Goal: Obtain resource: Download file/media

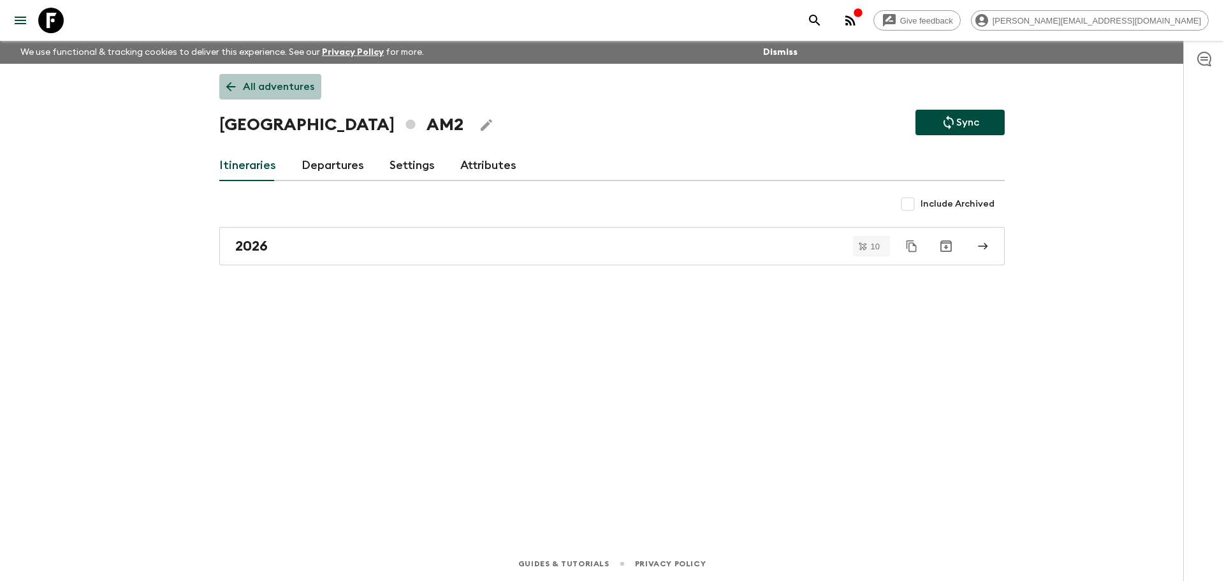
click at [264, 82] on p "All adventures" at bounding box center [278, 86] width 71 height 15
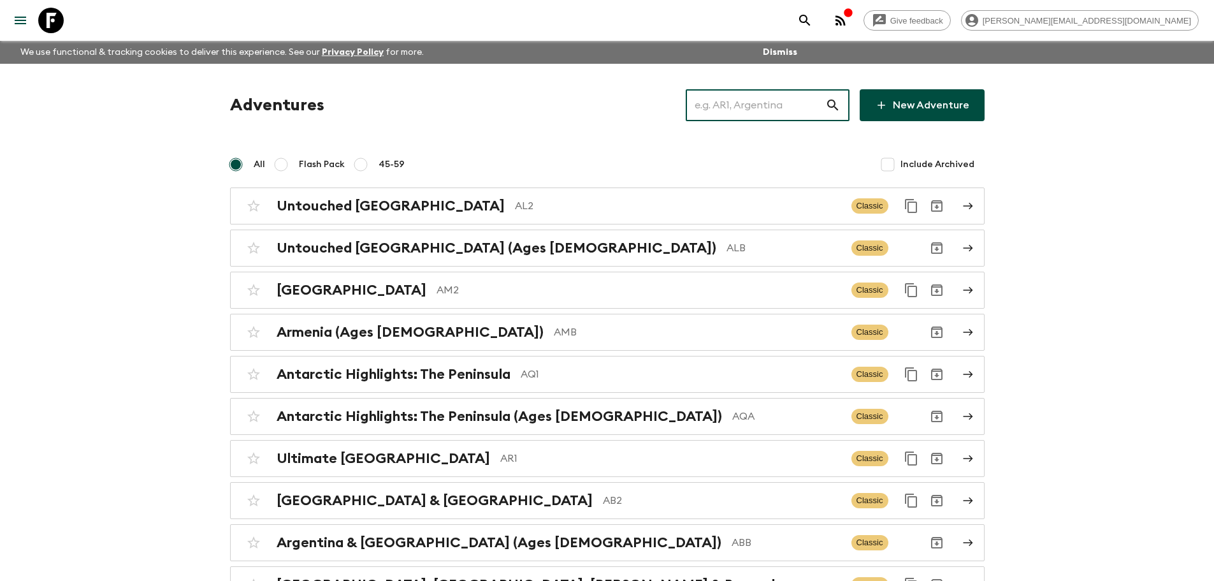
click at [762, 101] on input "text" at bounding box center [756, 105] width 140 height 36
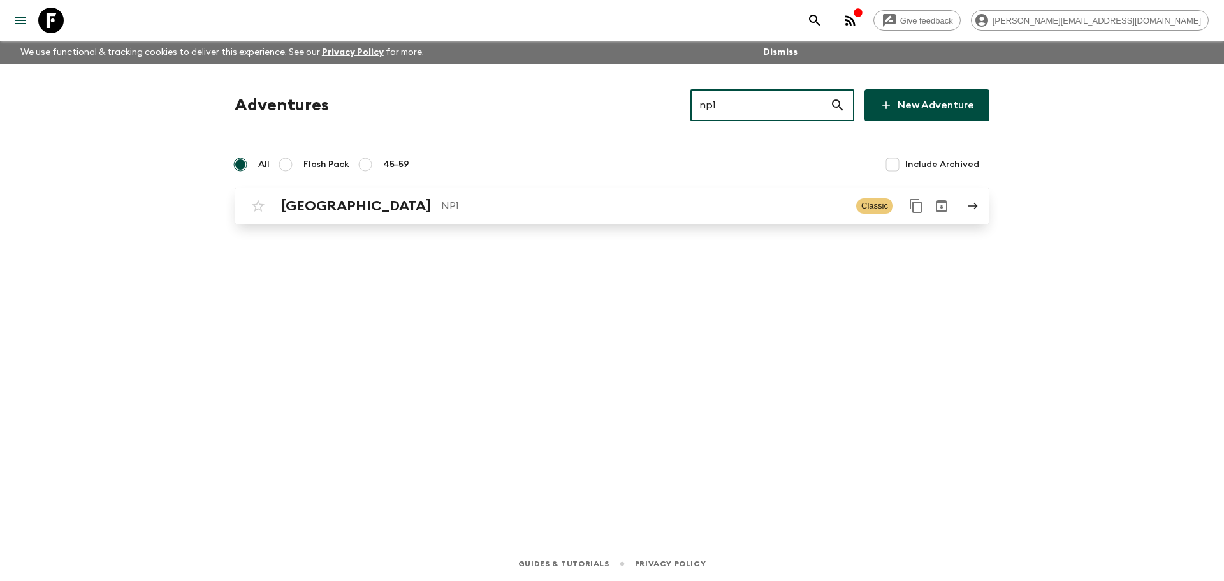
type input "np1"
click at [585, 200] on p "NP1" at bounding box center [643, 205] width 405 height 15
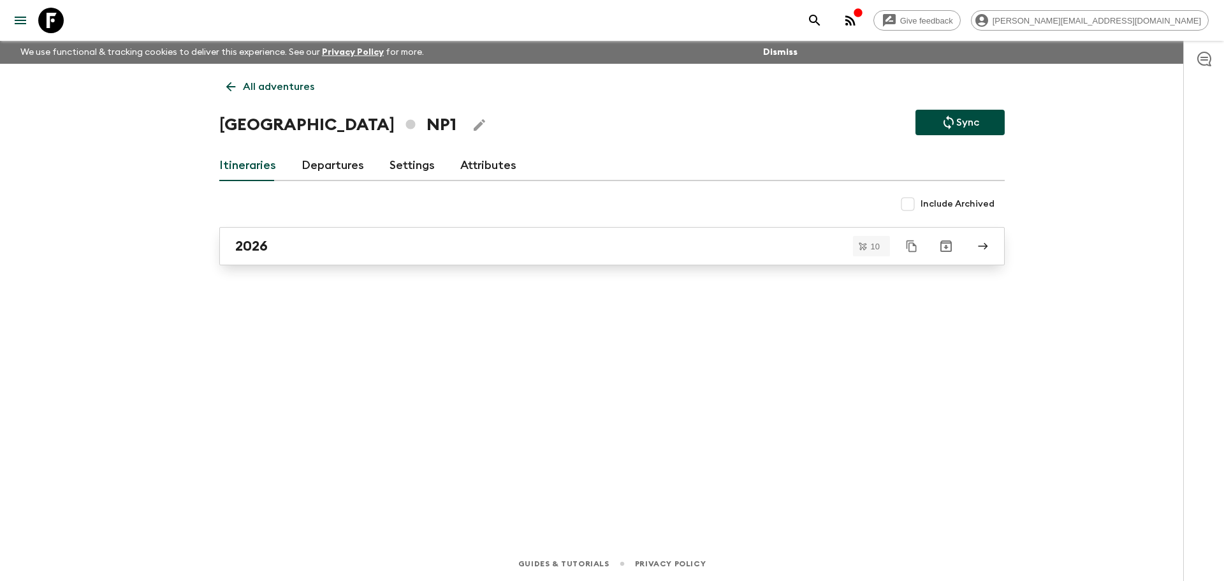
click at [319, 231] on link "2026" at bounding box center [611, 246] width 785 height 38
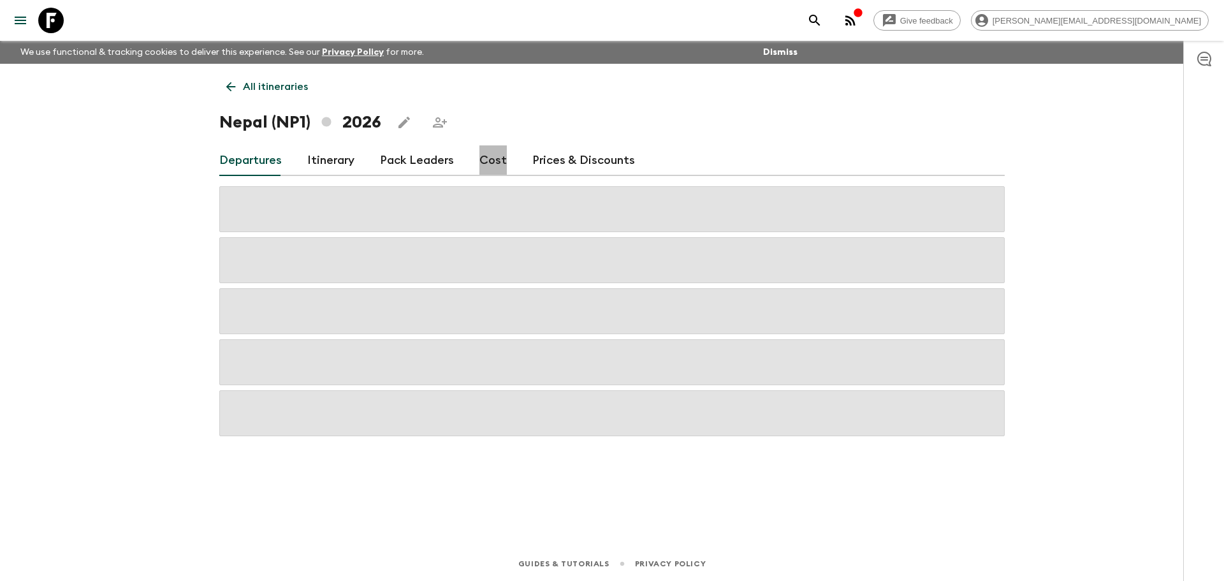
click at [480, 152] on link "Cost" at bounding box center [492, 160] width 27 height 31
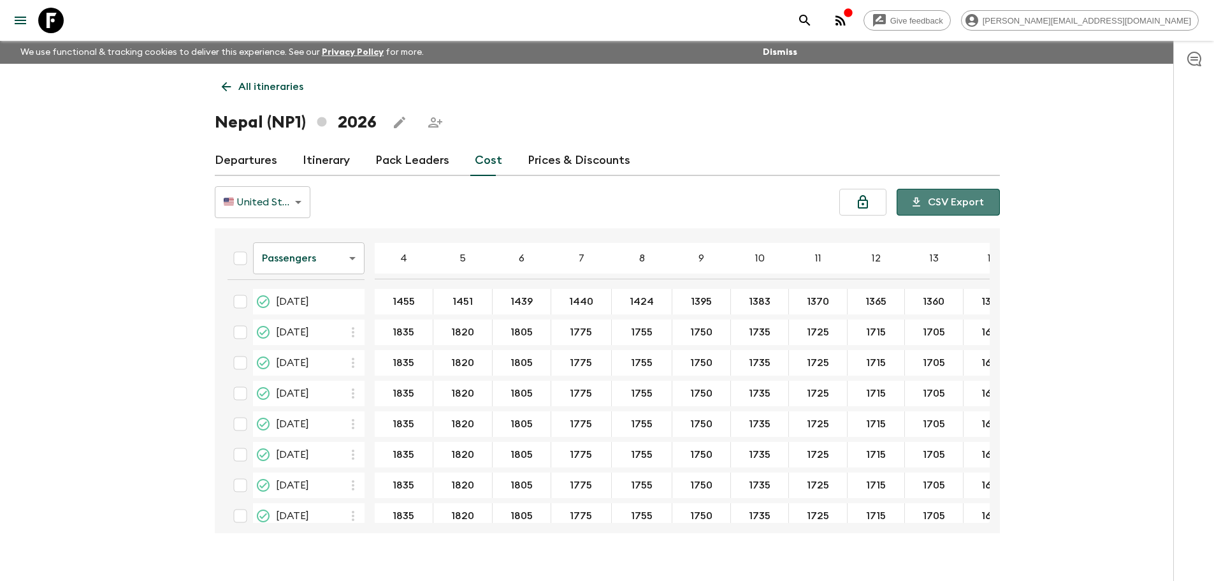
click at [959, 205] on button "CSV Export" at bounding box center [948, 202] width 103 height 27
click at [258, 92] on p "All itineraries" at bounding box center [270, 86] width 65 height 15
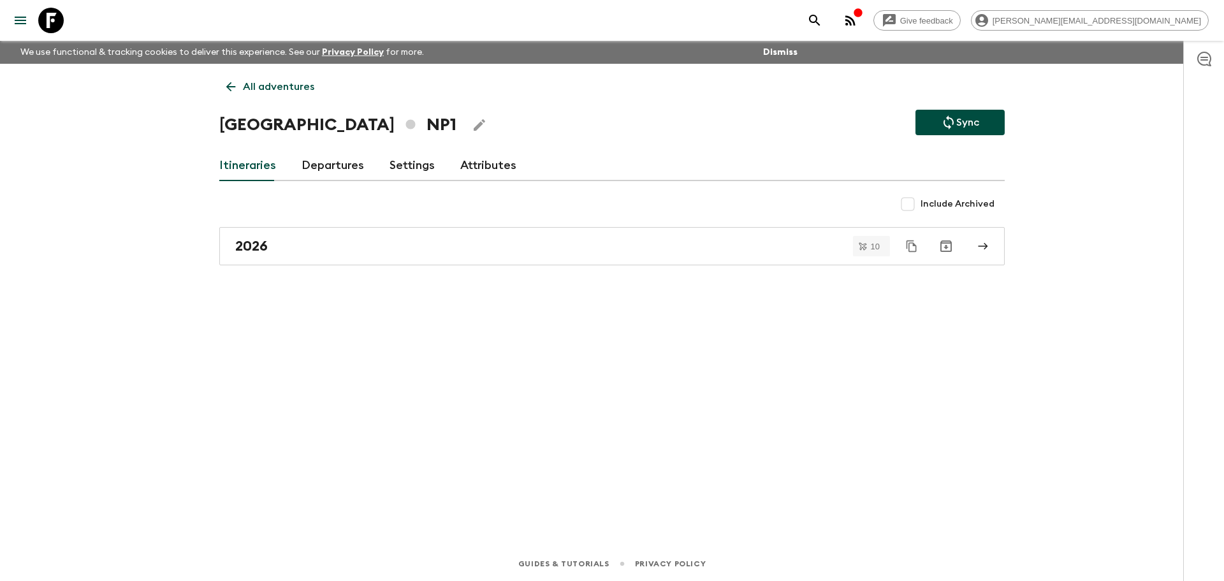
click at [259, 92] on p "All adventures" at bounding box center [278, 86] width 71 height 15
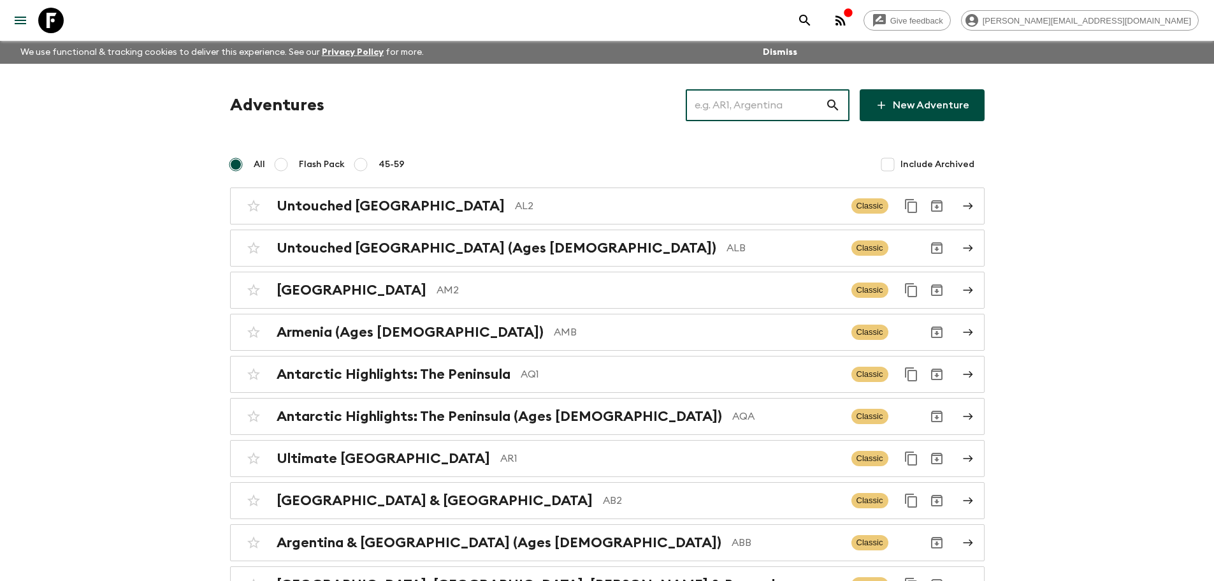
click at [795, 100] on input "text" at bounding box center [756, 105] width 140 height 36
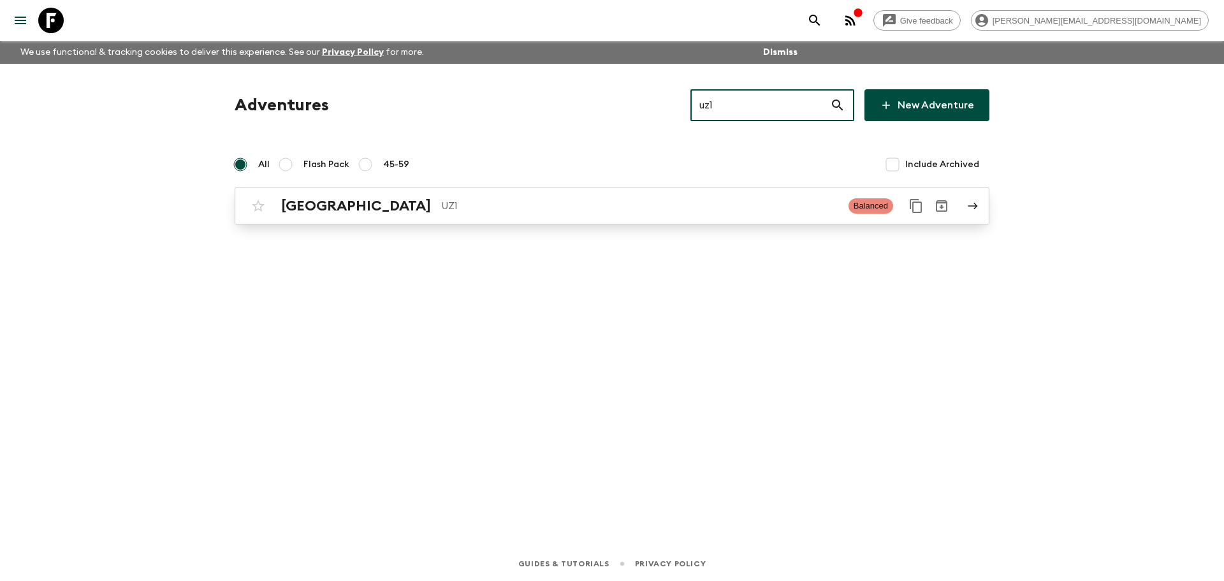
type input "uz1"
click at [599, 214] on div "Uzbekistan UZ1" at bounding box center [559, 206] width 557 height 17
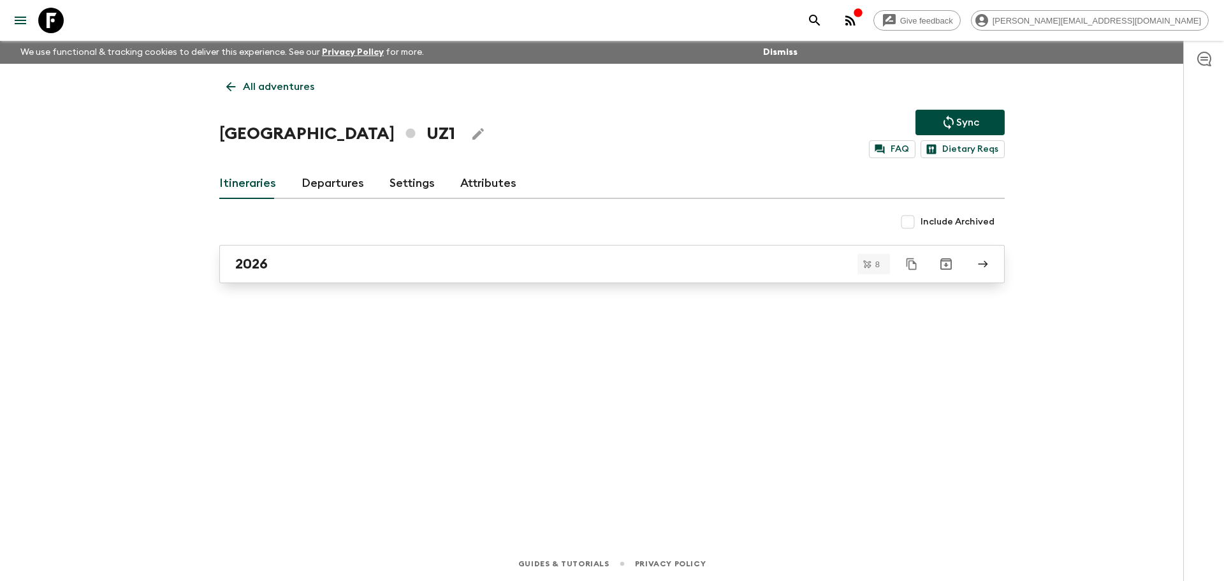
click at [476, 255] on link "2026" at bounding box center [611, 264] width 785 height 38
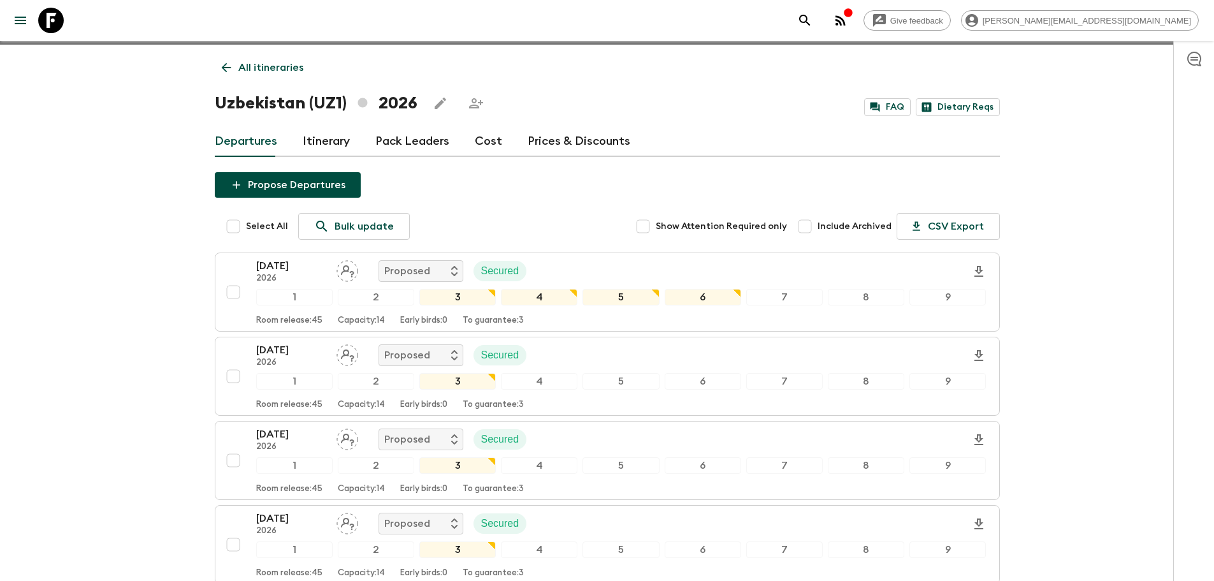
scroll to position [18, 0]
click at [475, 140] on link "Cost" at bounding box center [488, 142] width 27 height 31
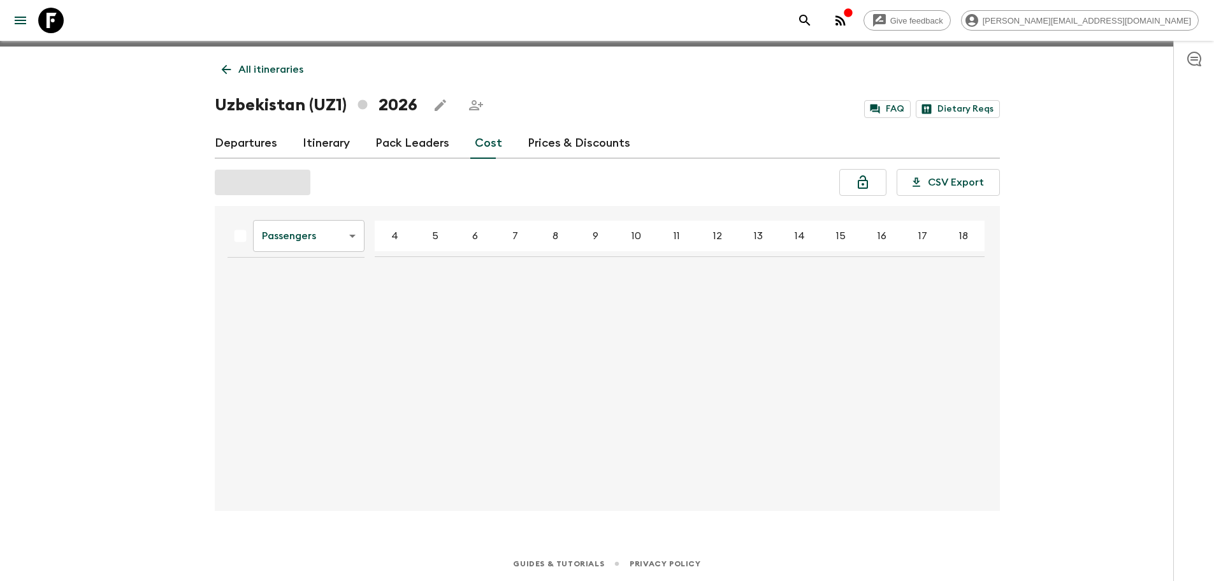
scroll to position [18, 0]
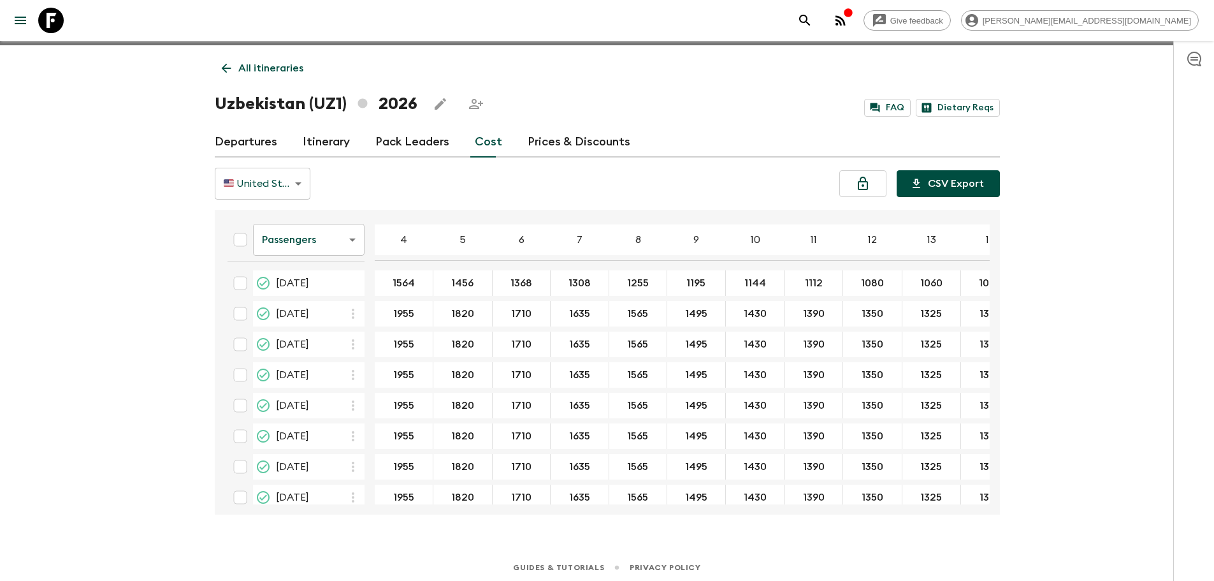
click at [927, 182] on button "CSV Export" at bounding box center [948, 183] width 103 height 27
click at [229, 69] on icon at bounding box center [226, 68] width 14 height 14
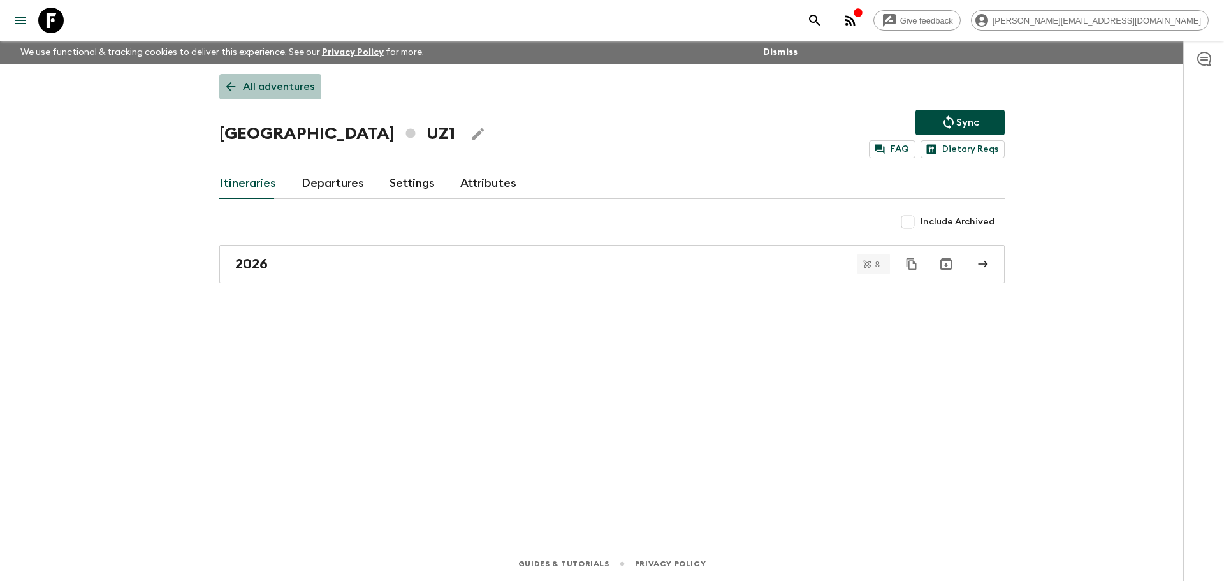
click at [313, 87] on link "All adventures" at bounding box center [270, 86] width 102 height 25
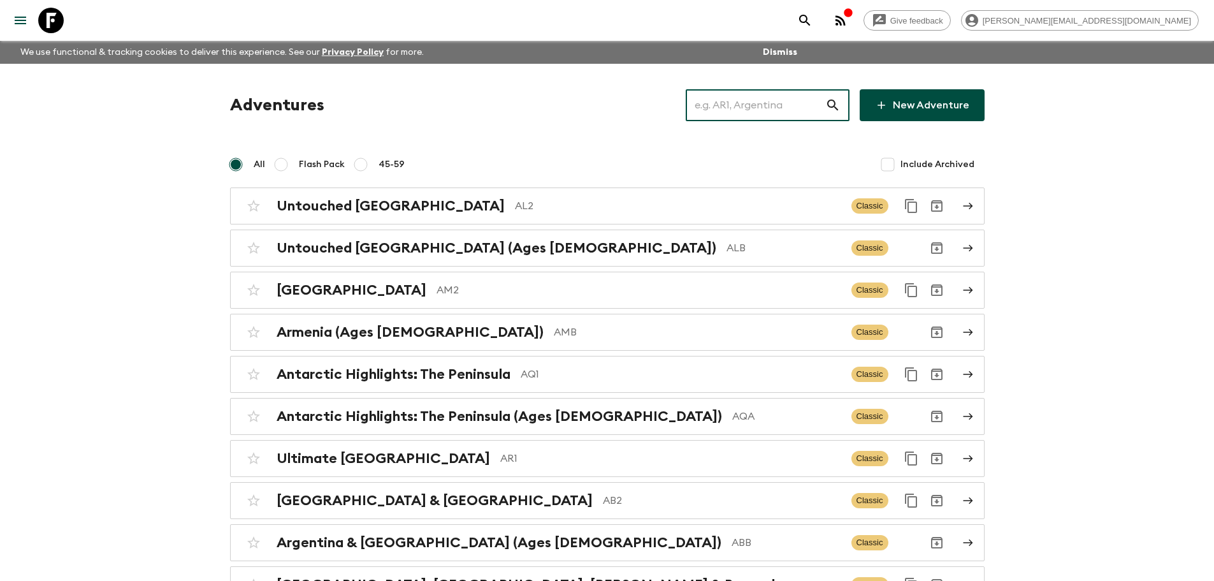
click at [766, 101] on input "text" at bounding box center [756, 105] width 140 height 36
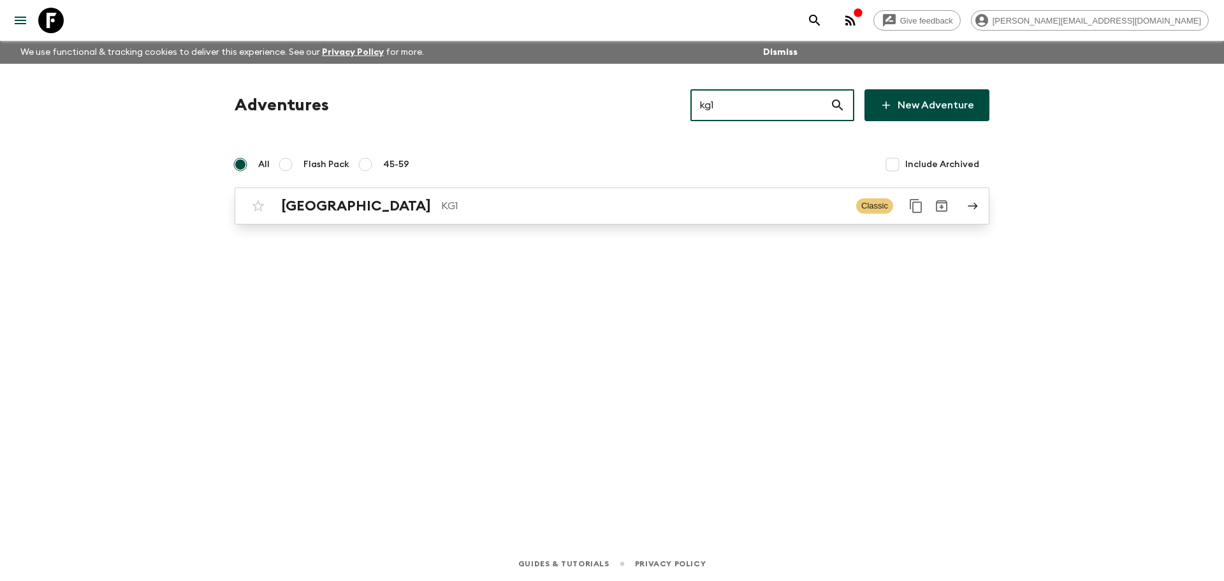
type input "kg1"
click at [663, 207] on p "KG1" at bounding box center [643, 205] width 405 height 15
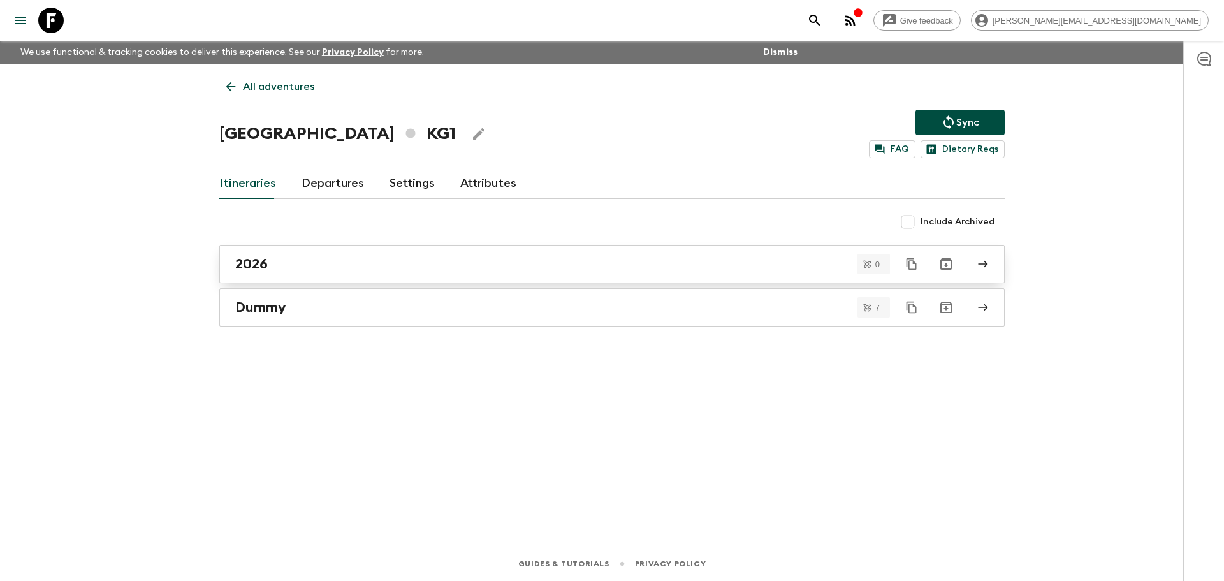
click at [329, 259] on div "2026" at bounding box center [599, 264] width 729 height 17
